Goal: Information Seeking & Learning: Find specific fact

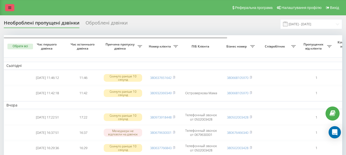
click at [8, 9] on link at bounding box center [9, 7] width 9 height 7
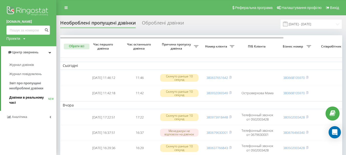
click at [24, 99] on span "Дзвінки в реальному часі" at bounding box center [28, 100] width 39 height 10
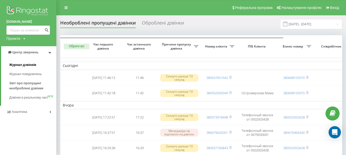
click at [26, 63] on span "Журнал дзвінків" at bounding box center [22, 64] width 27 height 5
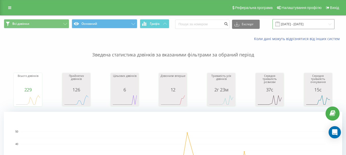
click at [297, 26] on input "[DATE] - [DATE]" at bounding box center [303, 24] width 62 height 10
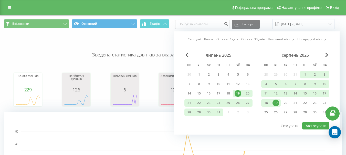
click at [237, 95] on div "19" at bounding box center [237, 93] width 7 height 7
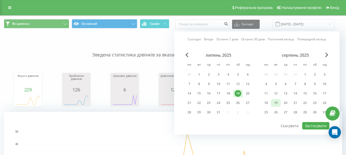
click at [275, 104] on div "19" at bounding box center [275, 103] width 7 height 7
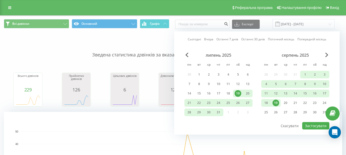
click at [275, 104] on div "19" at bounding box center [275, 103] width 7 height 7
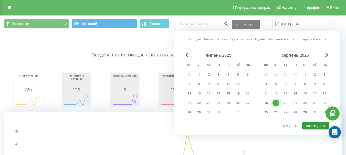
click at [311, 125] on button "Застосувати" at bounding box center [315, 125] width 27 height 7
type input "[DATE] - [DATE]"
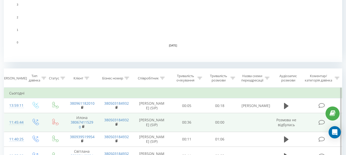
scroll to position [154, 0]
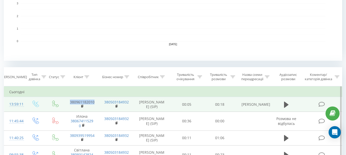
drag, startPoint x: 95, startPoint y: 103, endPoint x: 67, endPoint y: 104, distance: 27.6
click at [67, 104] on td "380961182010" at bounding box center [82, 104] width 34 height 15
copy link "380961182010"
